Goal: Transaction & Acquisition: Purchase product/service

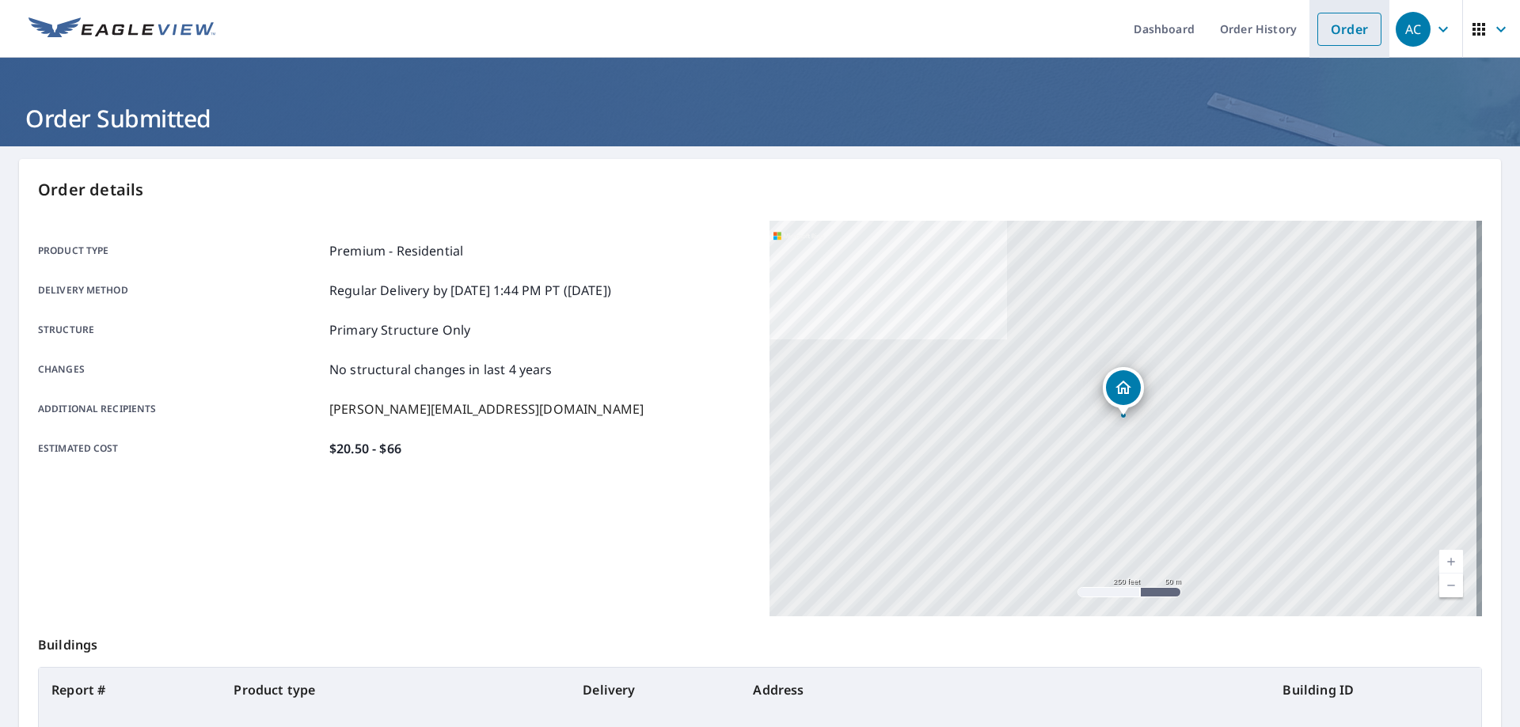
click at [1353, 35] on link "Order" at bounding box center [1349, 29] width 64 height 33
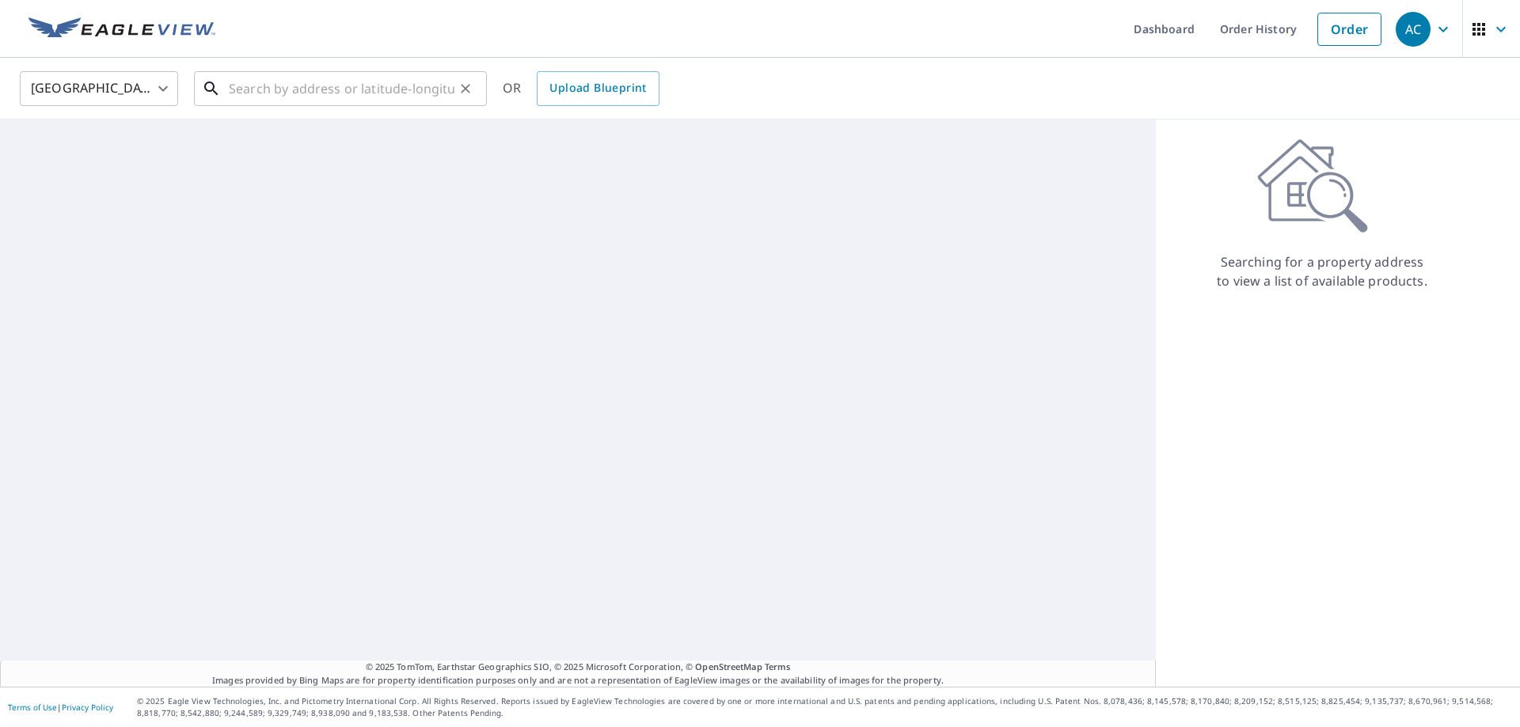
click at [362, 90] on input "text" at bounding box center [342, 88] width 226 height 44
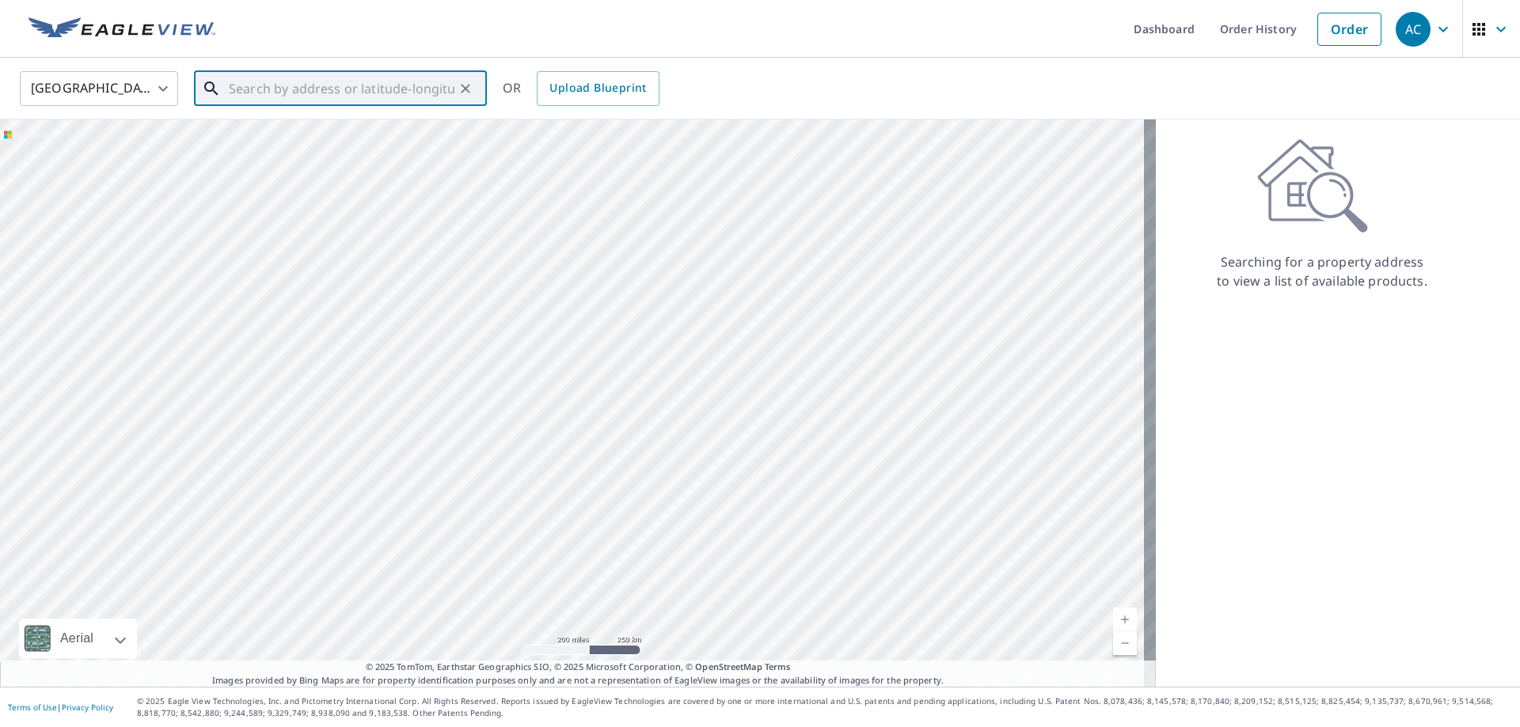
paste input "[STREET_ADDRESS] Charlotte NC 28270"
click at [339, 135] on span "[STREET_ADDRESS]" at bounding box center [350, 134] width 249 height 19
type input "[STREET_ADDRESS][PERSON_NAME]"
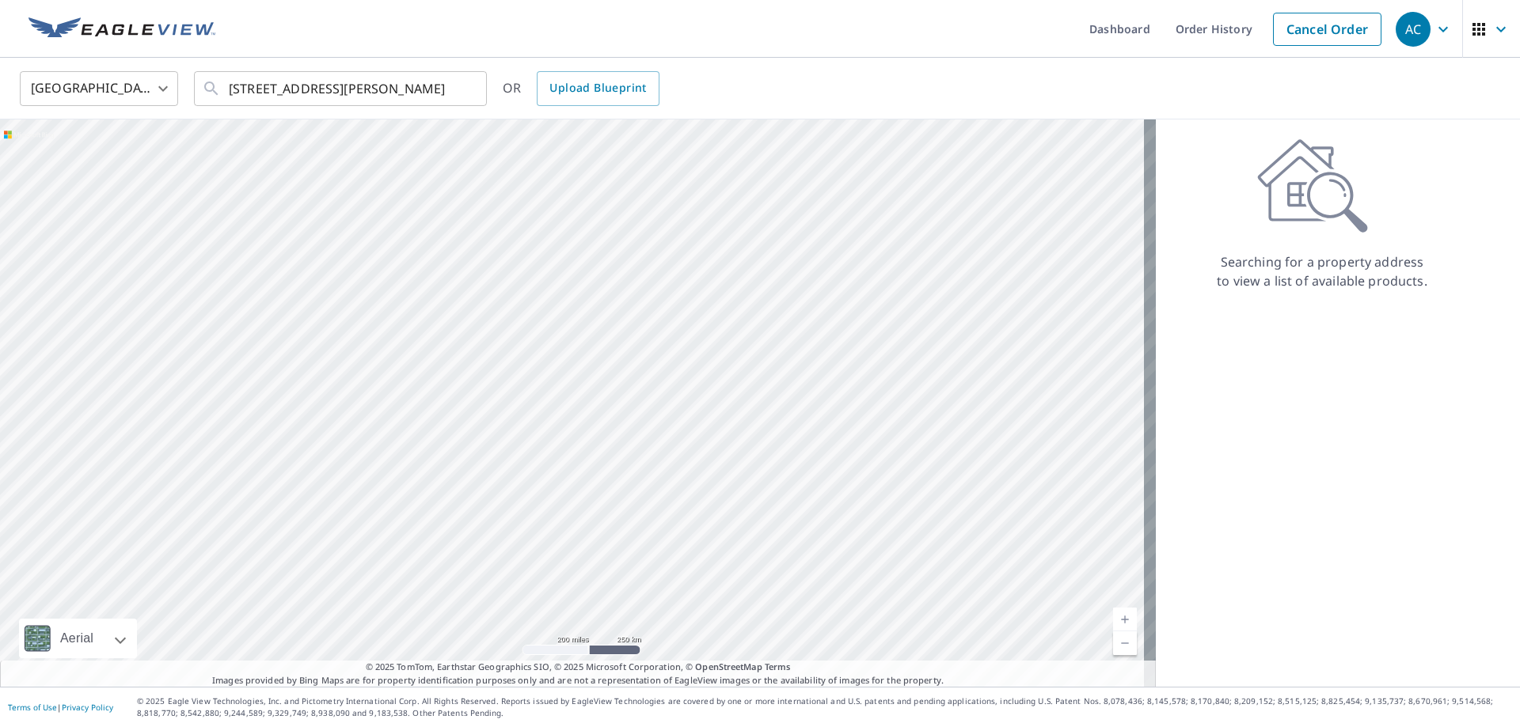
scroll to position [0, 0]
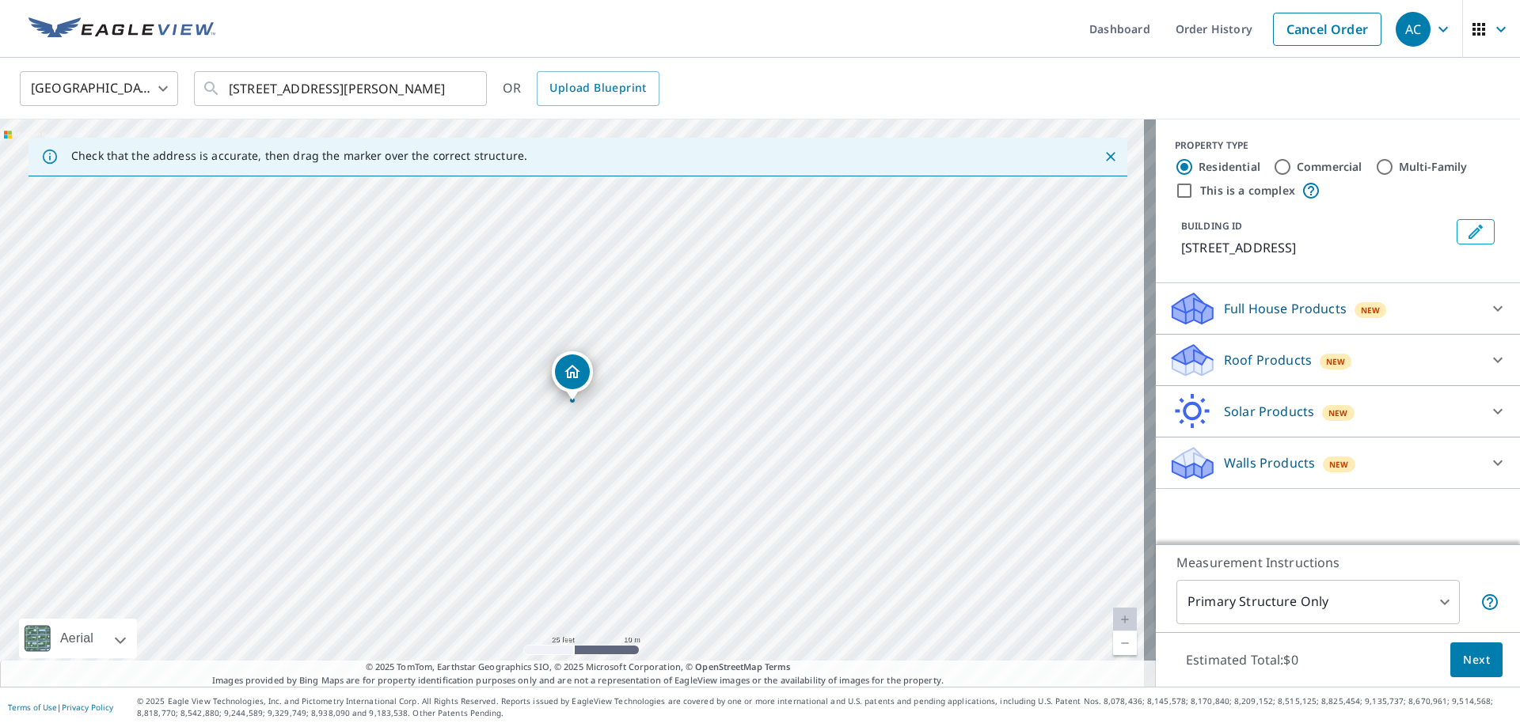
click at [1277, 359] on p "Roof Products" at bounding box center [1268, 360] width 88 height 19
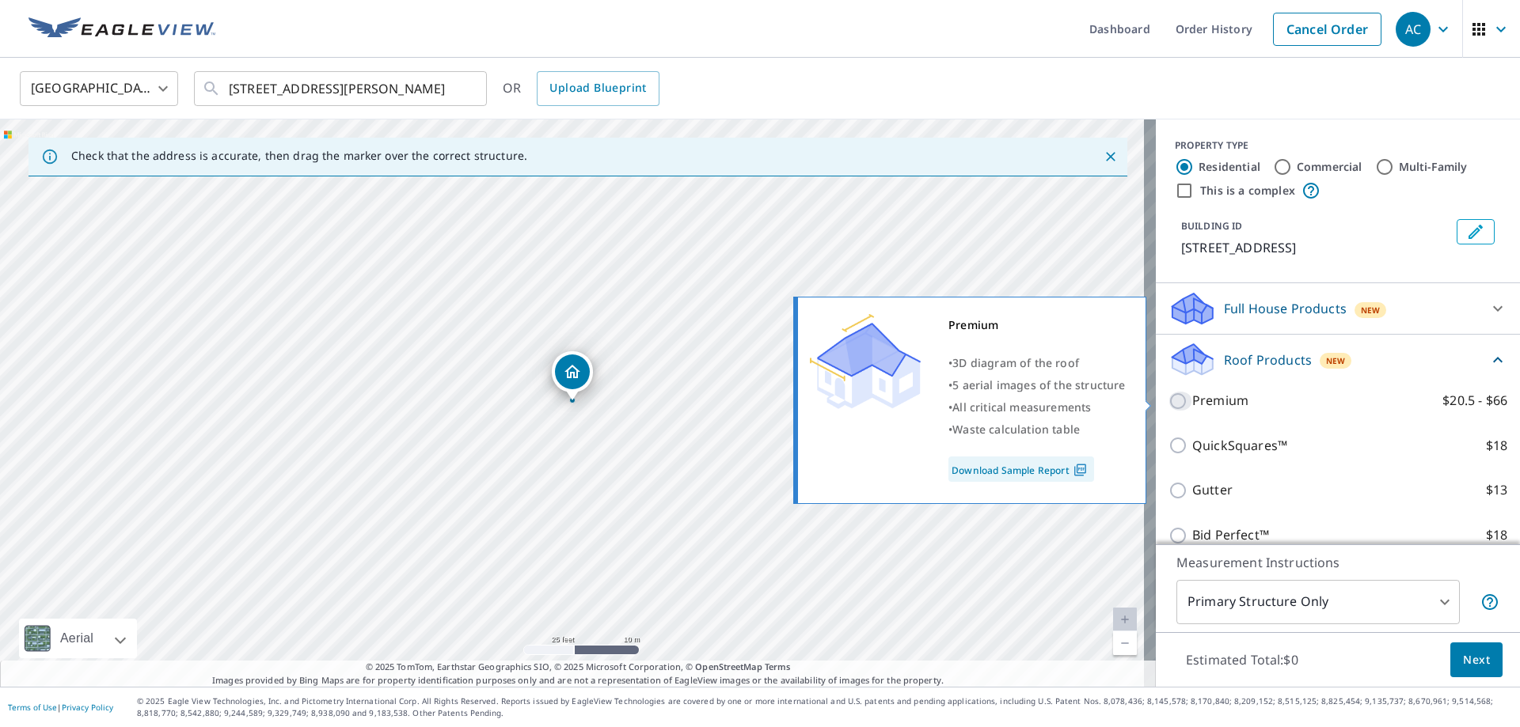
click at [1170, 401] on input "Premium $20.5 - $66" at bounding box center [1180, 401] width 24 height 19
checkbox input "true"
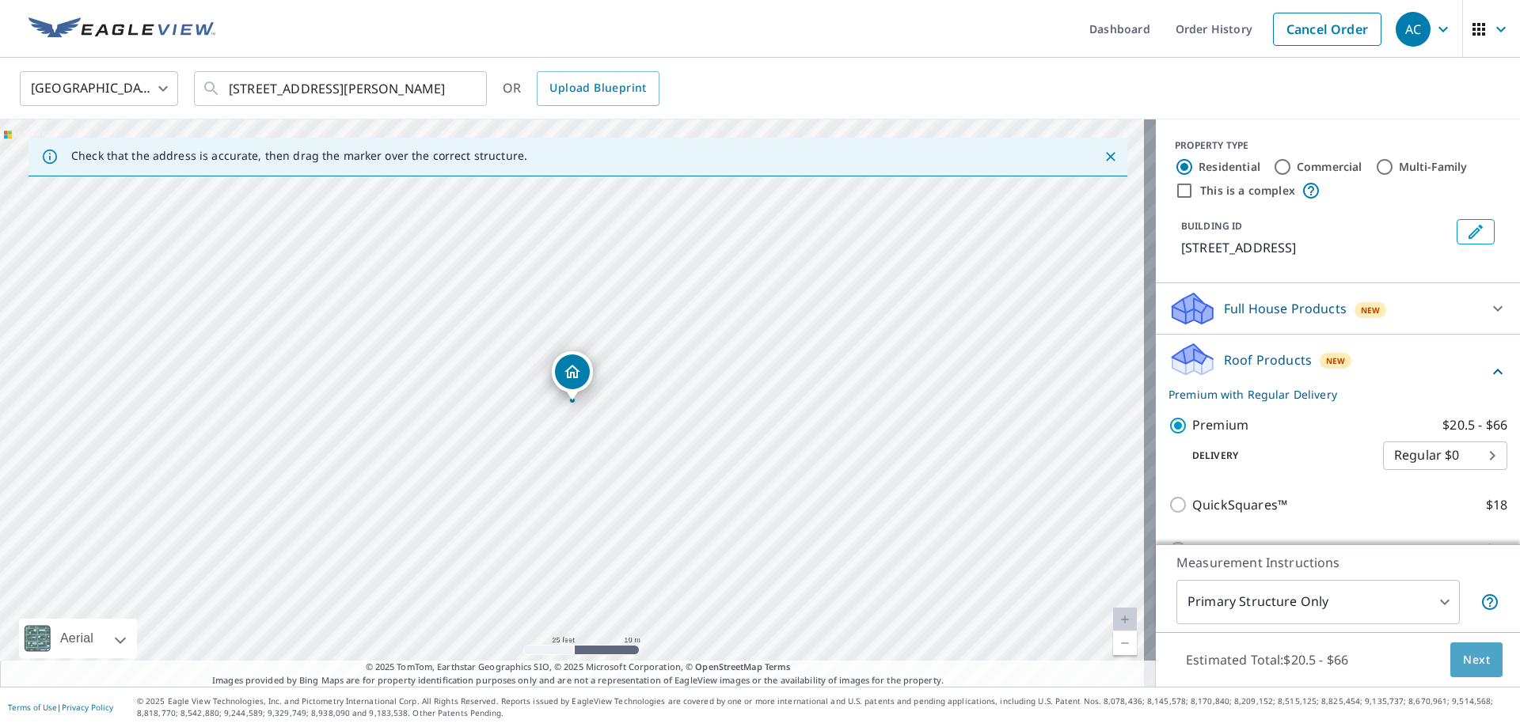
click at [1450, 659] on button "Next" at bounding box center [1476, 661] width 52 height 36
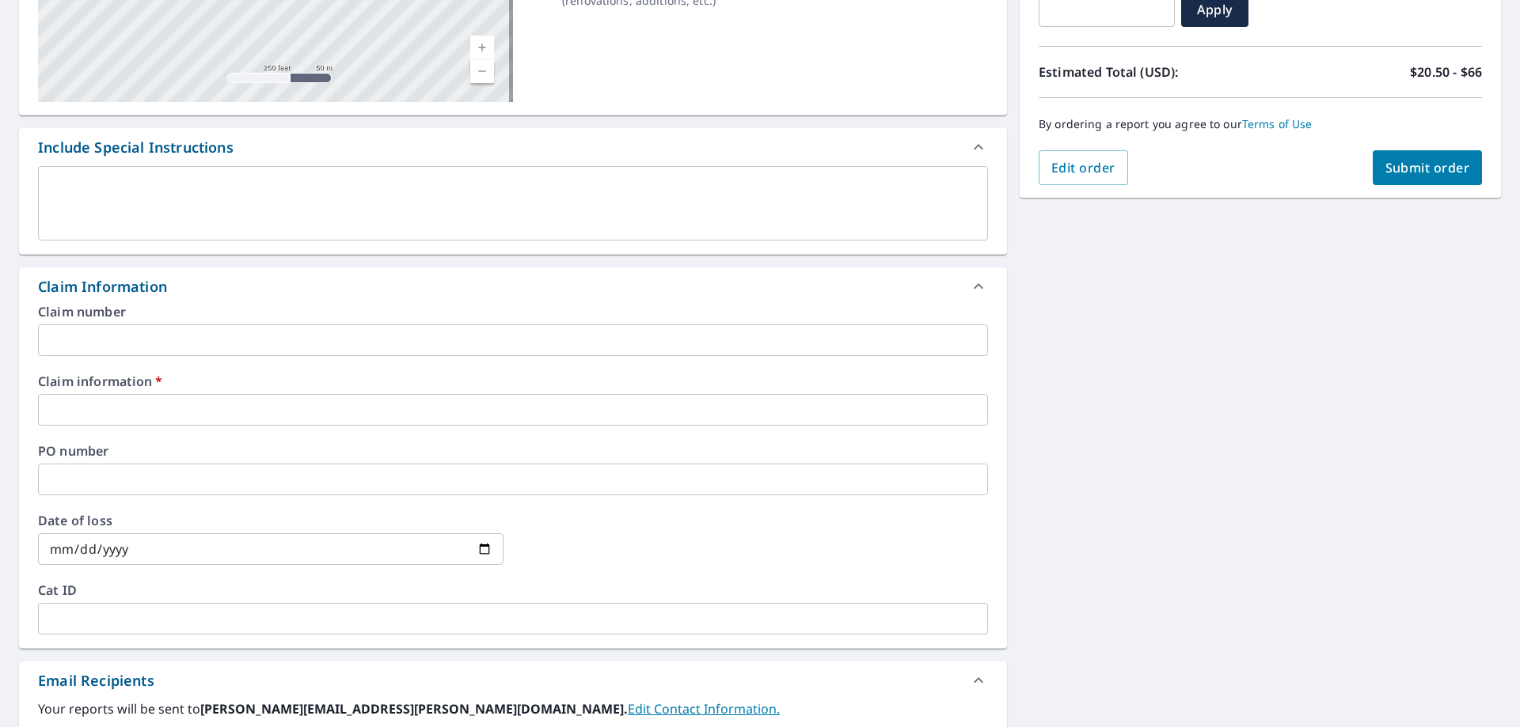
scroll to position [317, 0]
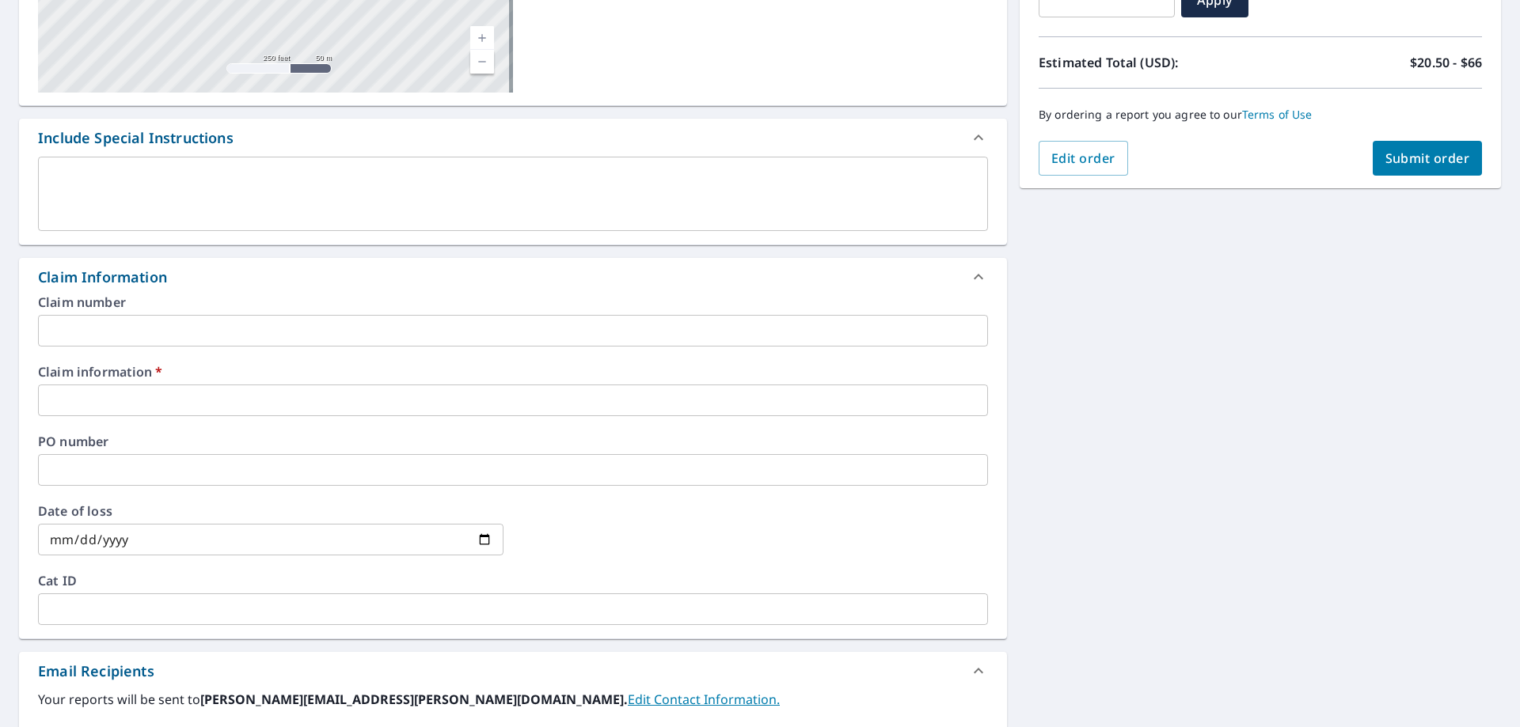
click at [195, 323] on input "text" at bounding box center [513, 331] width 950 height 32
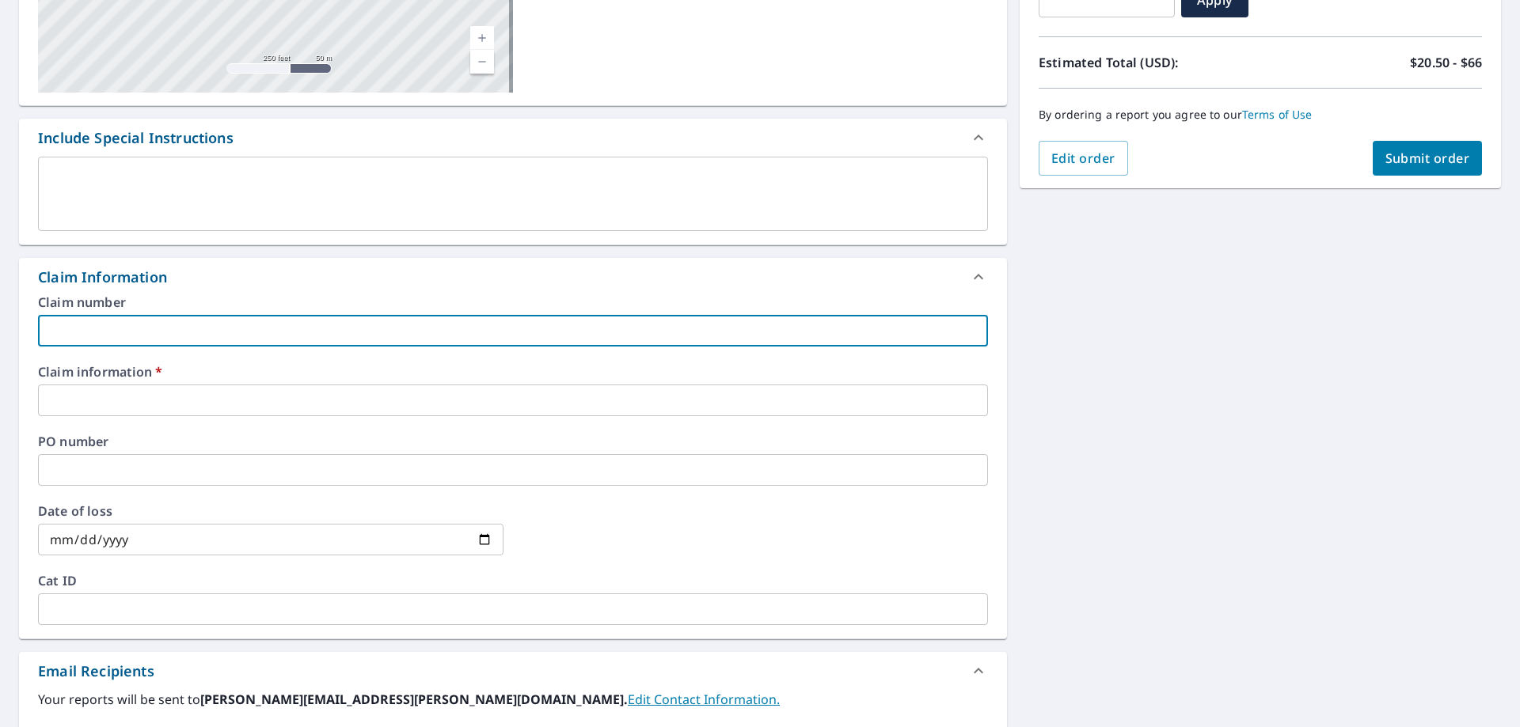
click at [184, 325] on input "text" at bounding box center [513, 331] width 950 height 32
type input "275089 AJR"
checkbox input "true"
click at [173, 402] on input "text" at bounding box center [513, 401] width 950 height 32
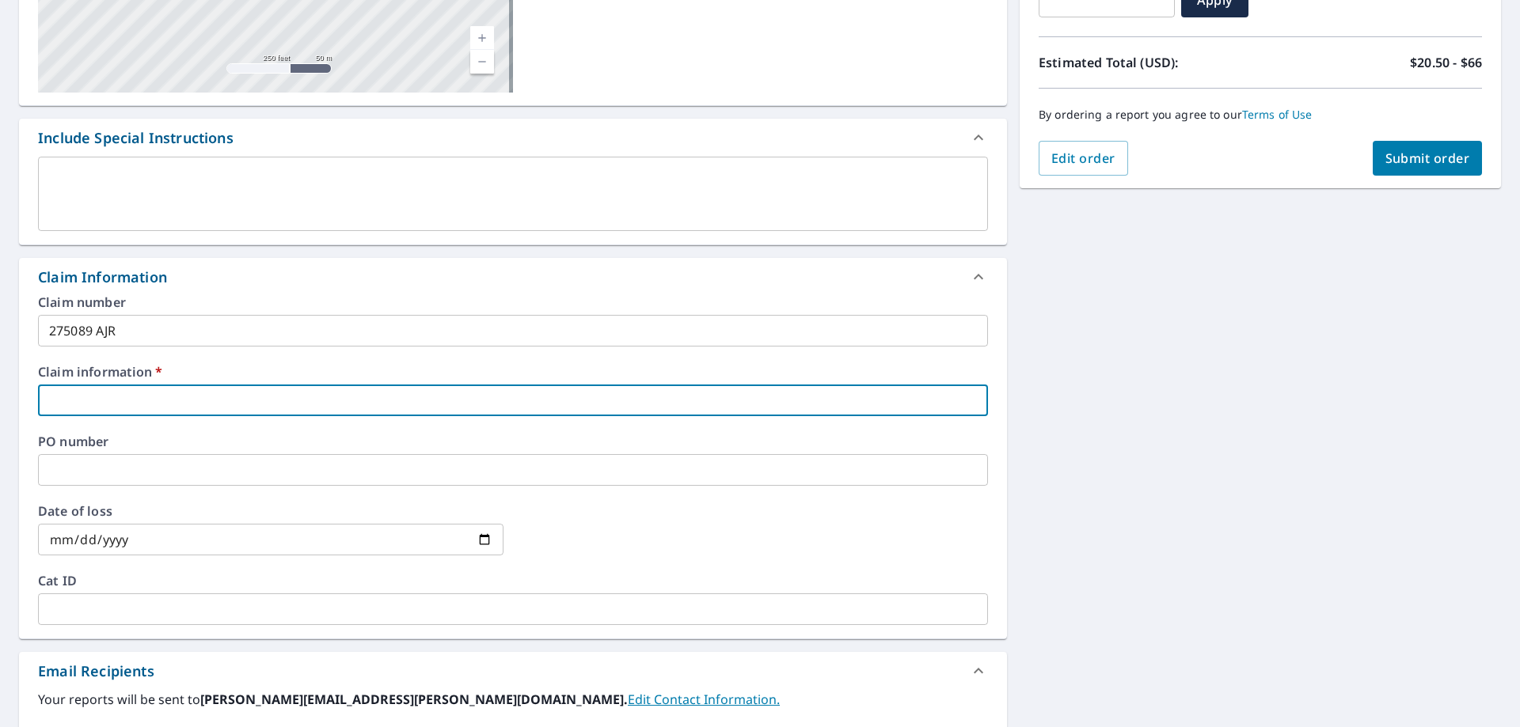
type input "275089 AJR"
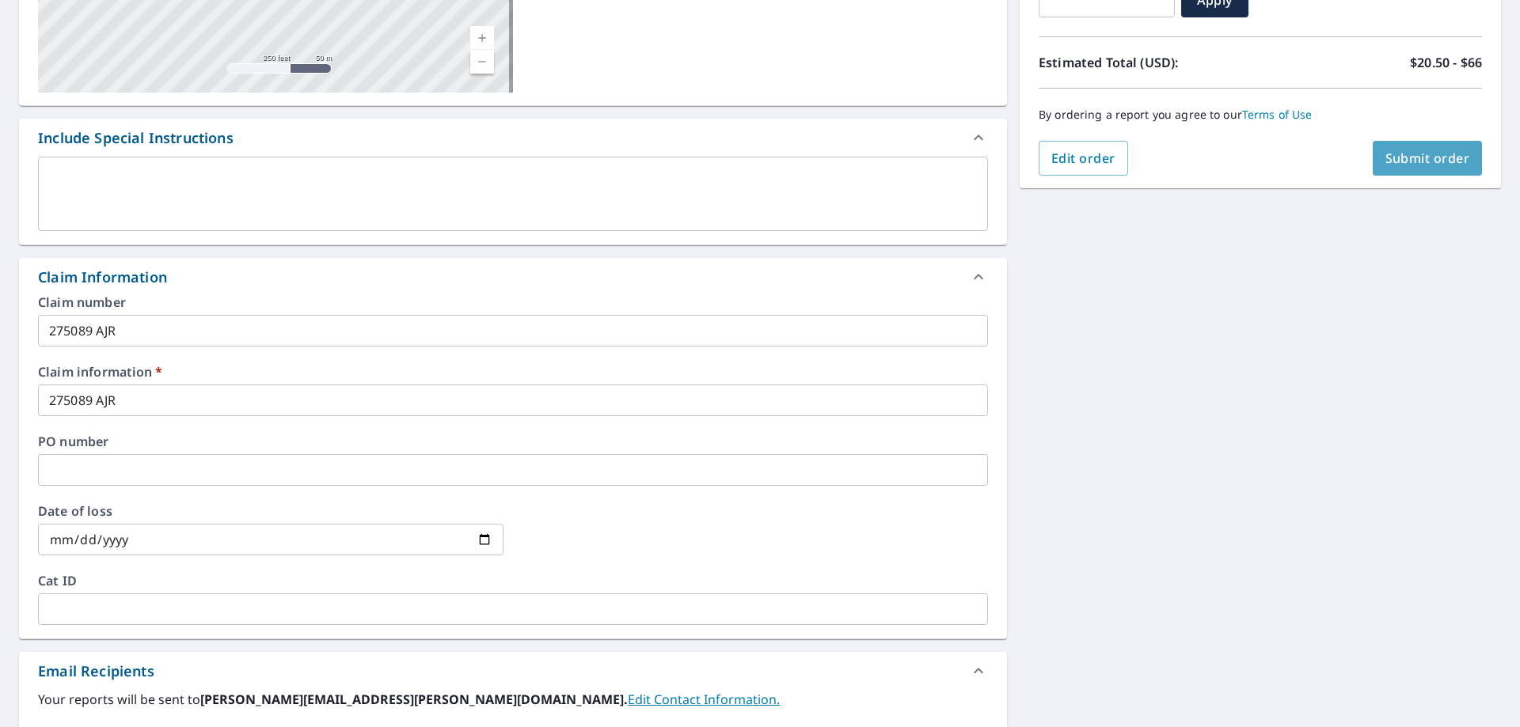
click at [1418, 154] on span "Submit order" at bounding box center [1427, 158] width 85 height 17
checkbox input "true"
